Goal: Task Accomplishment & Management: Manage account settings

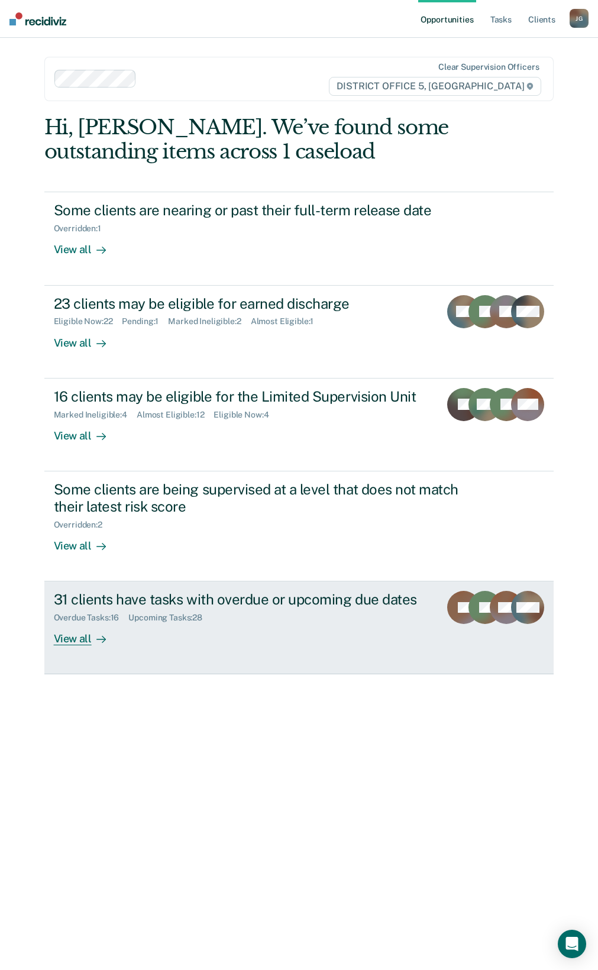
click at [169, 626] on div "31 clients have tasks with overdue or upcoming due dates Overdue Tasks : 16 Upc…" at bounding box center [257, 618] width 406 height 54
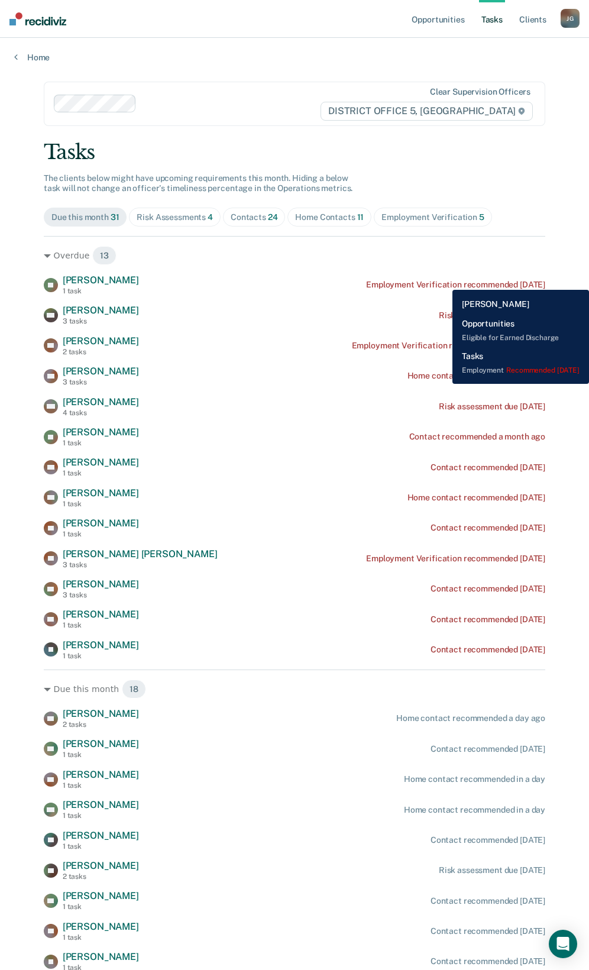
click at [444, 281] on div "Employment Verification recommended [DATE]" at bounding box center [455, 285] width 179 height 10
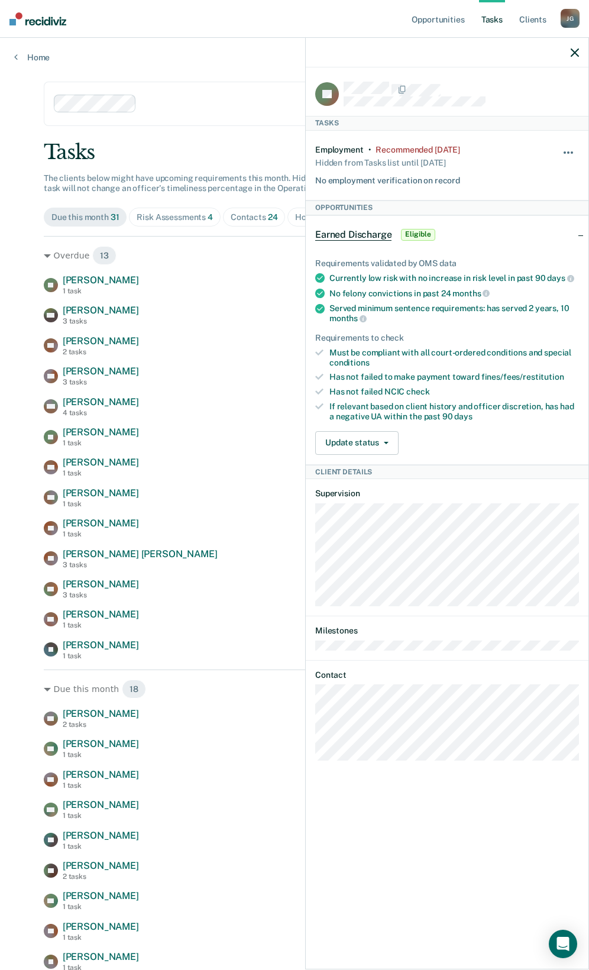
click at [567, 150] on button "button" at bounding box center [569, 158] width 20 height 19
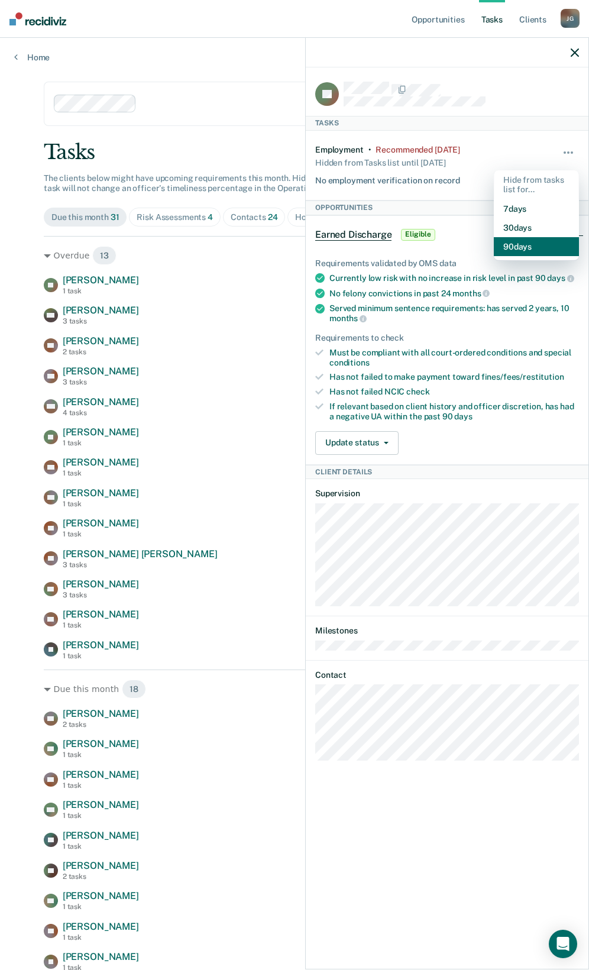
click at [528, 244] on button "90 days" at bounding box center [536, 246] width 85 height 19
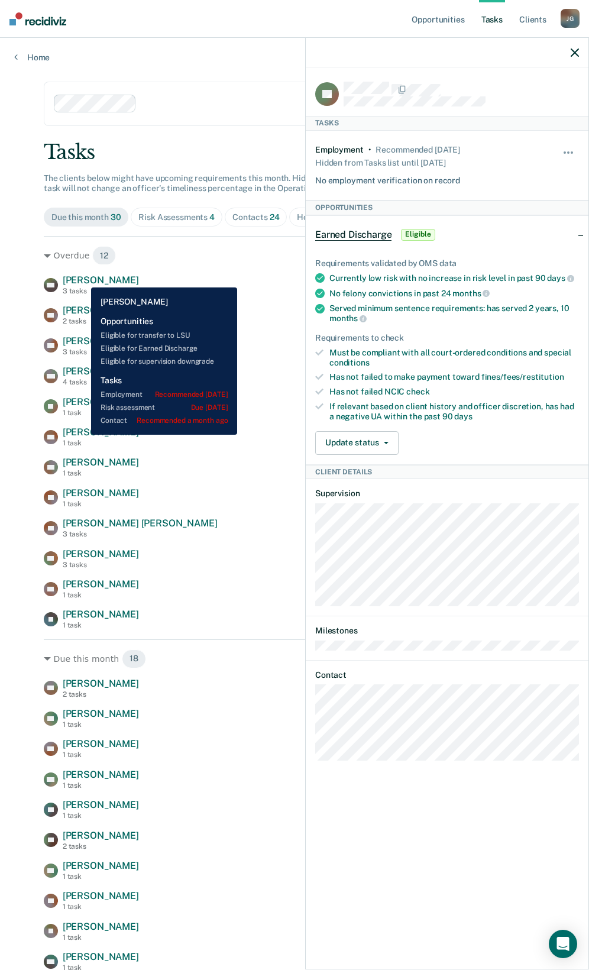
click at [82, 279] on span "[PERSON_NAME]" at bounding box center [101, 279] width 76 height 11
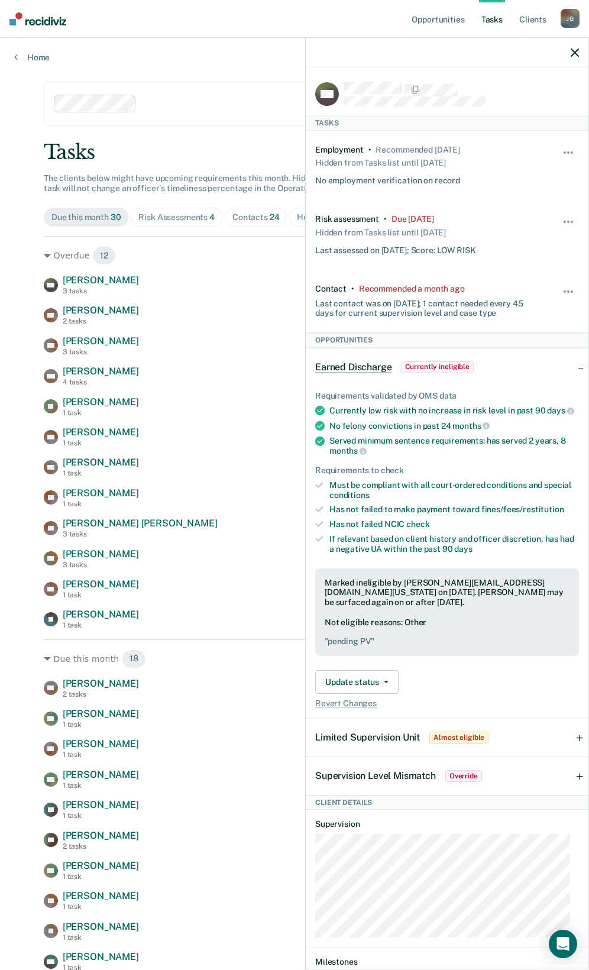
click at [564, 286] on div "Hide from tasks list for... 7 days 30 days 90 days" at bounding box center [569, 301] width 20 height 34
click at [559, 288] on button "button" at bounding box center [569, 297] width 20 height 19
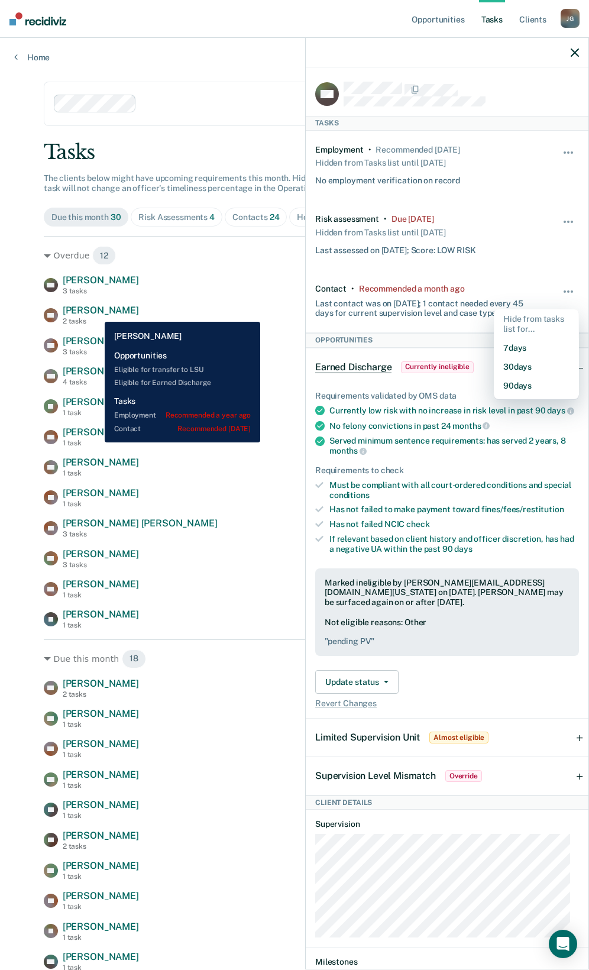
click at [96, 313] on span "[PERSON_NAME]" at bounding box center [101, 310] width 76 height 11
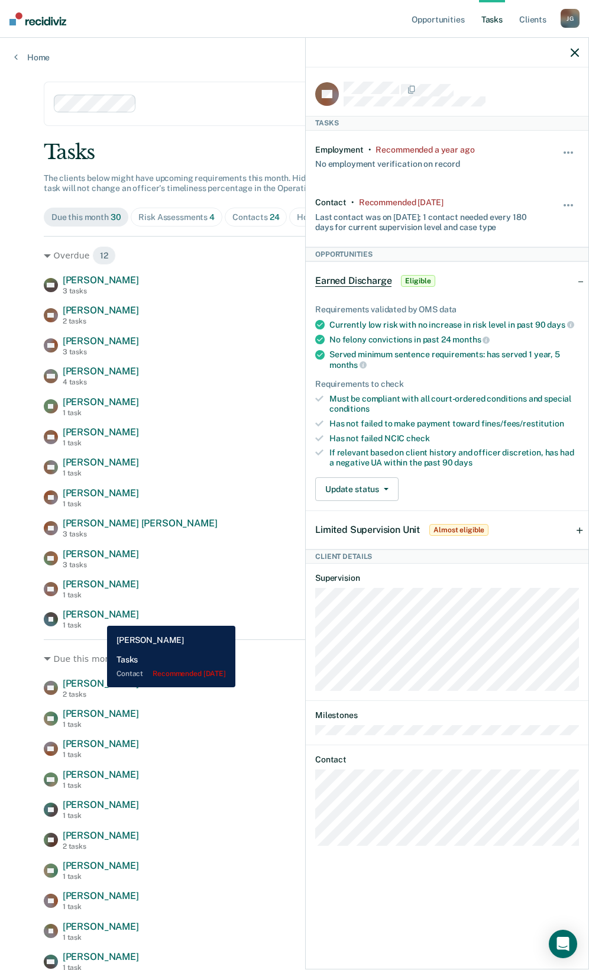
click at [98, 617] on span "[PERSON_NAME]" at bounding box center [101, 614] width 76 height 11
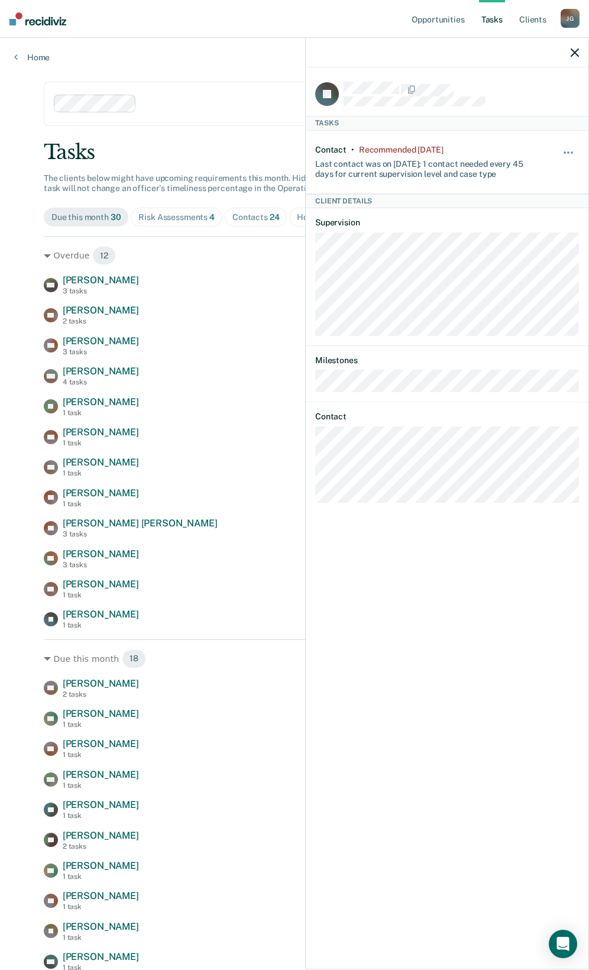
click at [192, 215] on div "Risk Assessments 4" at bounding box center [176, 217] width 76 height 10
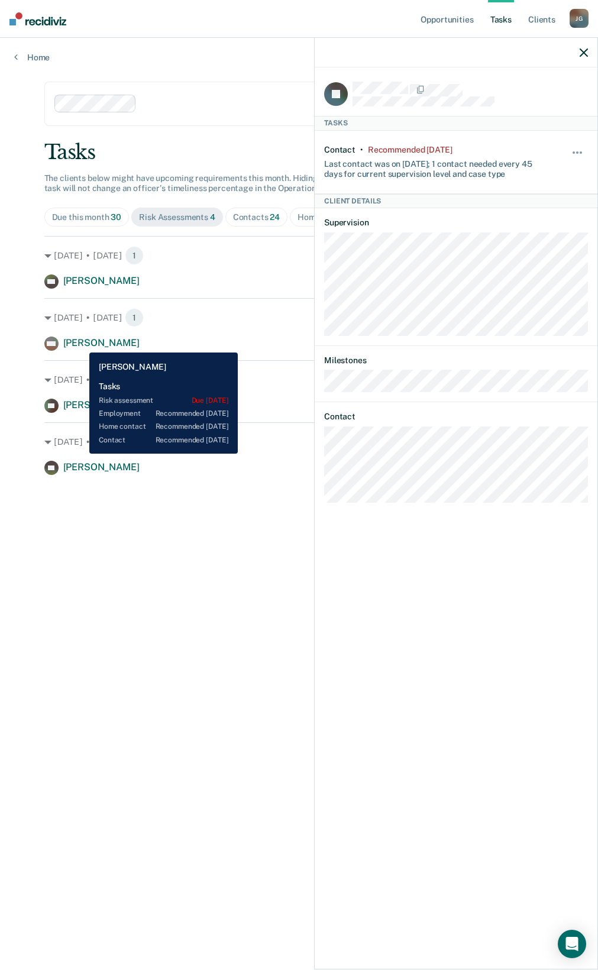
click at [80, 344] on span "[PERSON_NAME]" at bounding box center [101, 342] width 76 height 11
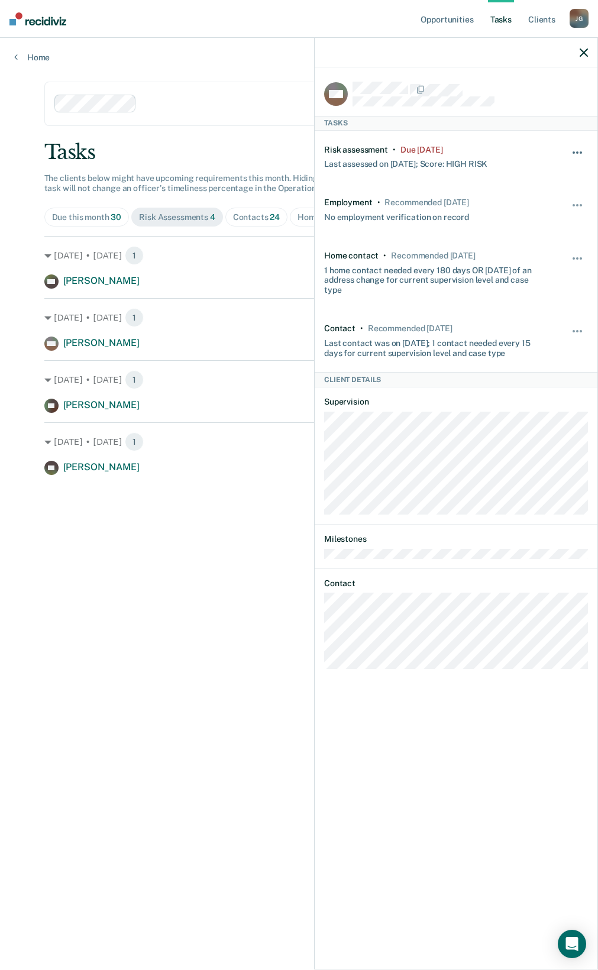
click at [575, 153] on button "button" at bounding box center [578, 158] width 20 height 19
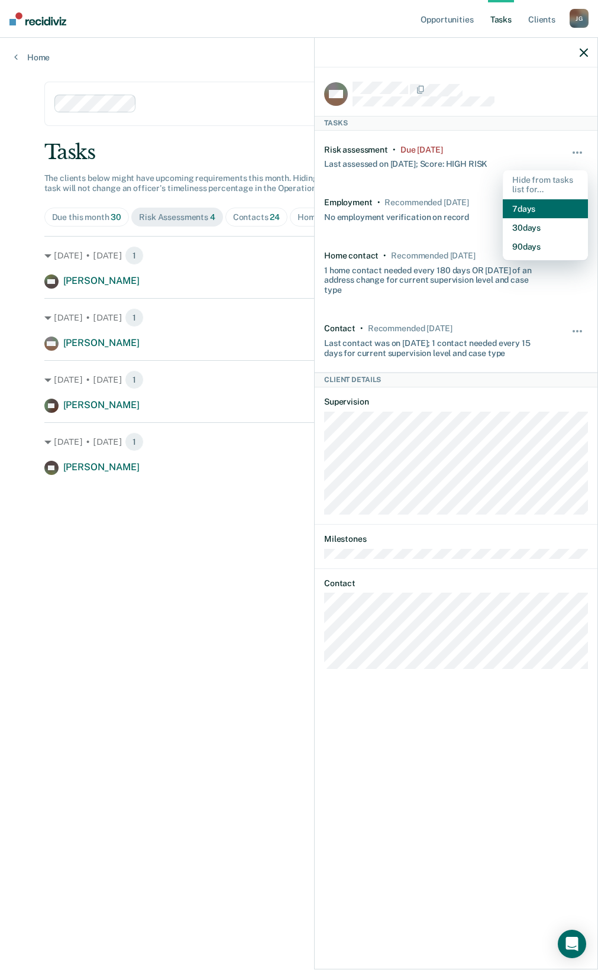
click at [531, 210] on button "7 days" at bounding box center [545, 208] width 85 height 19
